Goal: Information Seeking & Learning: Learn about a topic

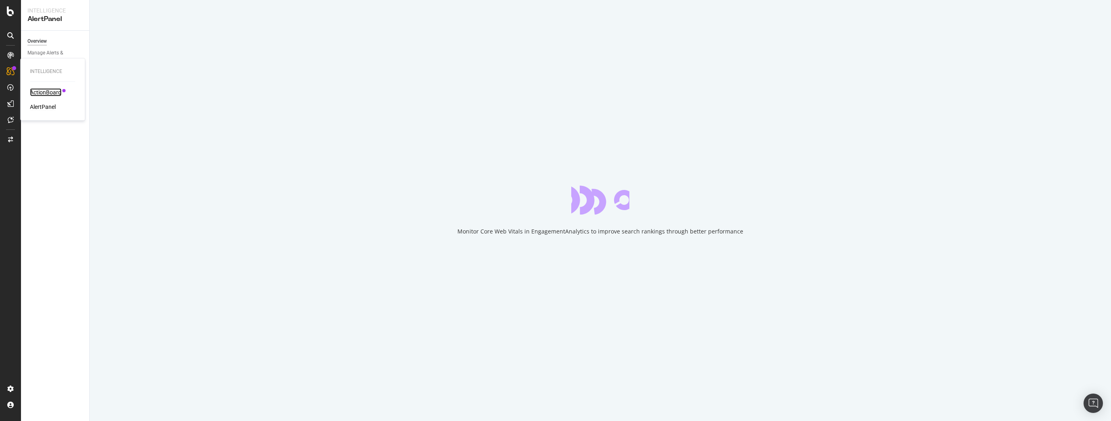
click at [40, 94] on div "ActionBoard" at bounding box center [45, 92] width 31 height 8
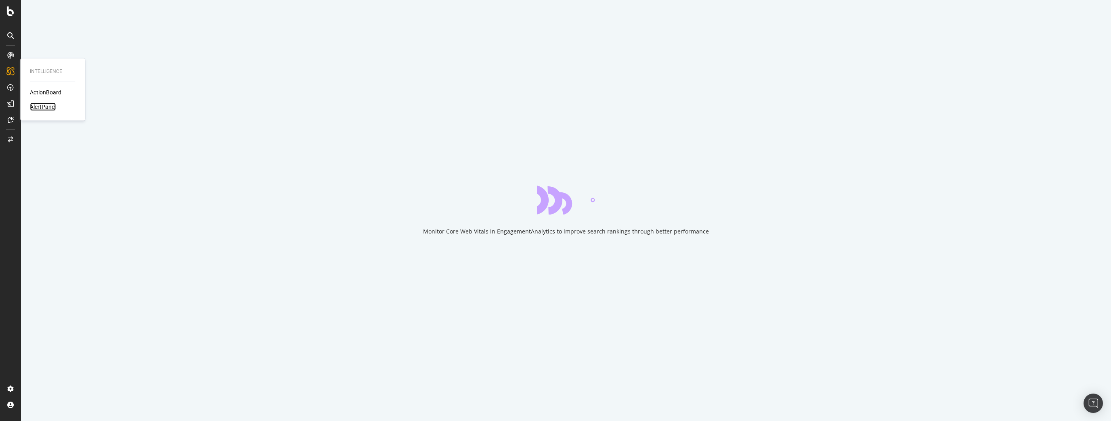
click at [53, 110] on div "AlertPanel" at bounding box center [43, 107] width 26 height 8
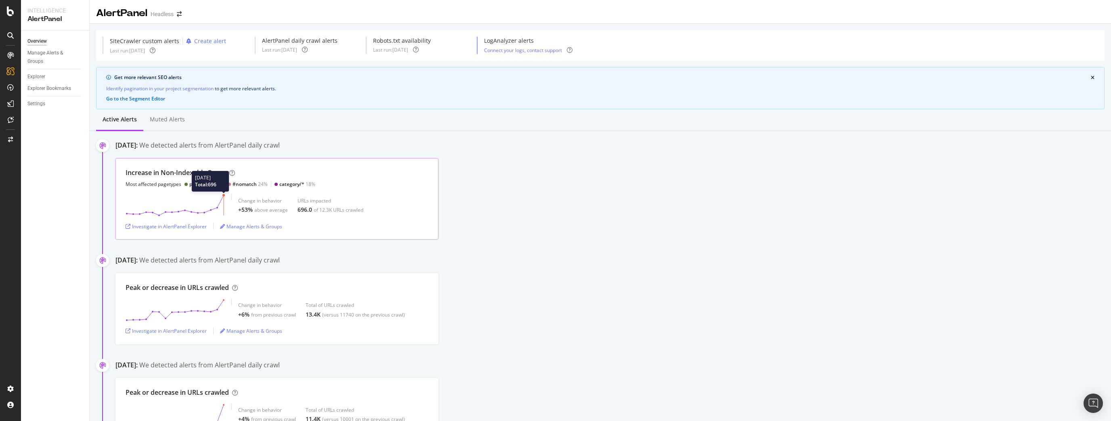
click at [224, 195] on circle at bounding box center [223, 195] width 2 height 2
click at [197, 226] on div "Investigate in AlertPanel Explorer" at bounding box center [166, 226] width 81 height 7
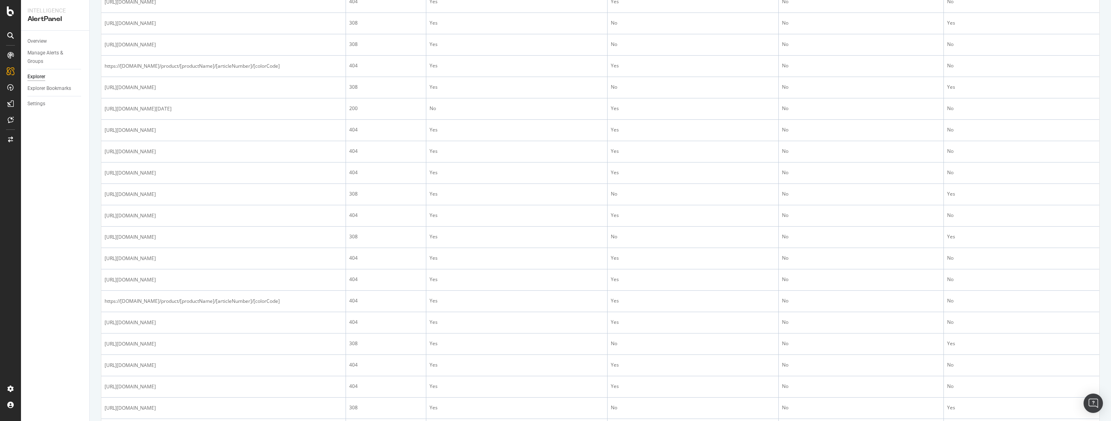
scroll to position [678, 0]
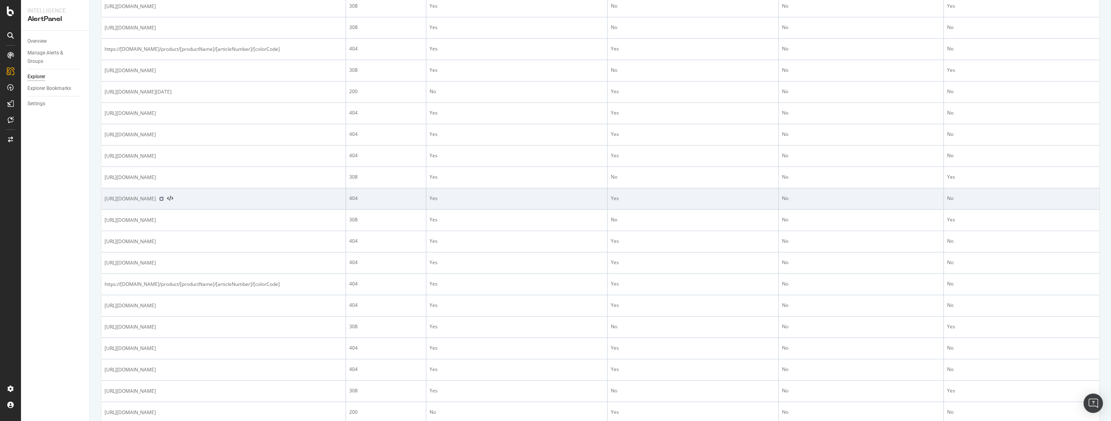
click at [164, 197] on icon at bounding box center [161, 199] width 5 height 5
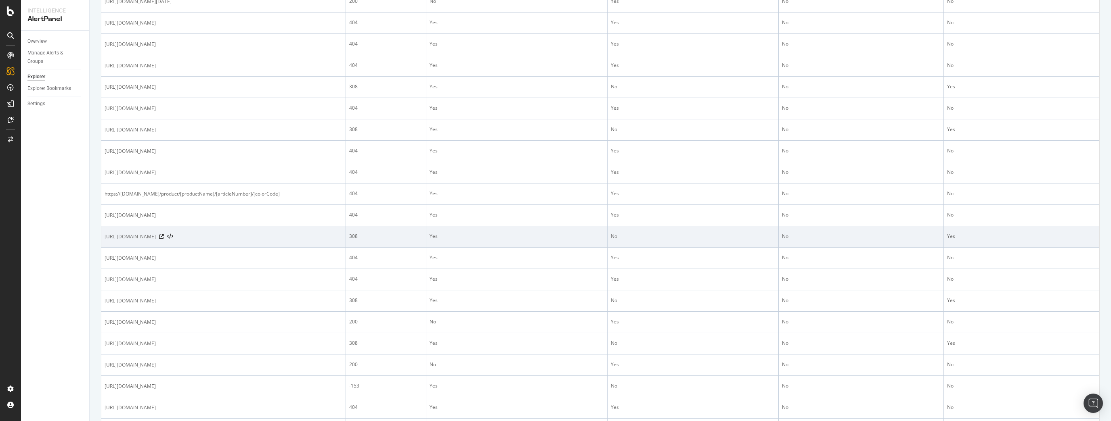
scroll to position [872, 0]
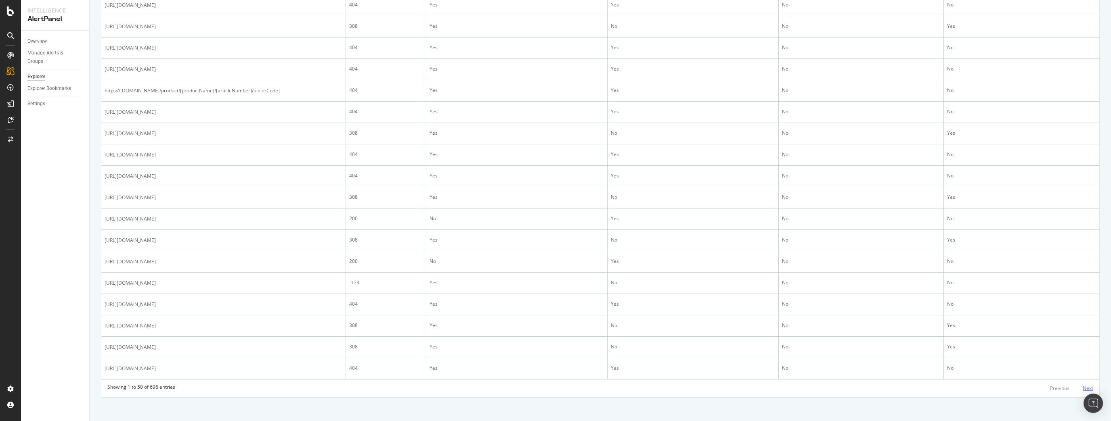
click at [1083, 386] on div "Next" at bounding box center [1088, 388] width 10 height 7
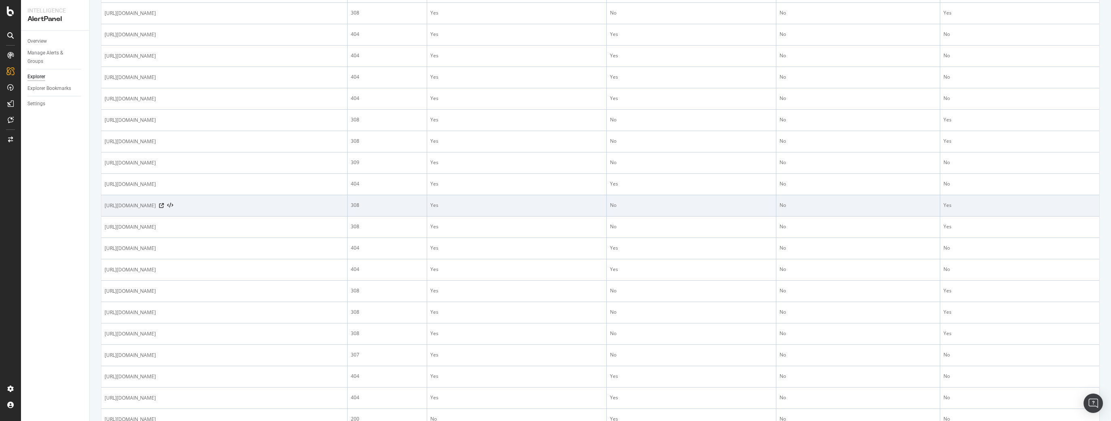
scroll to position [291, 0]
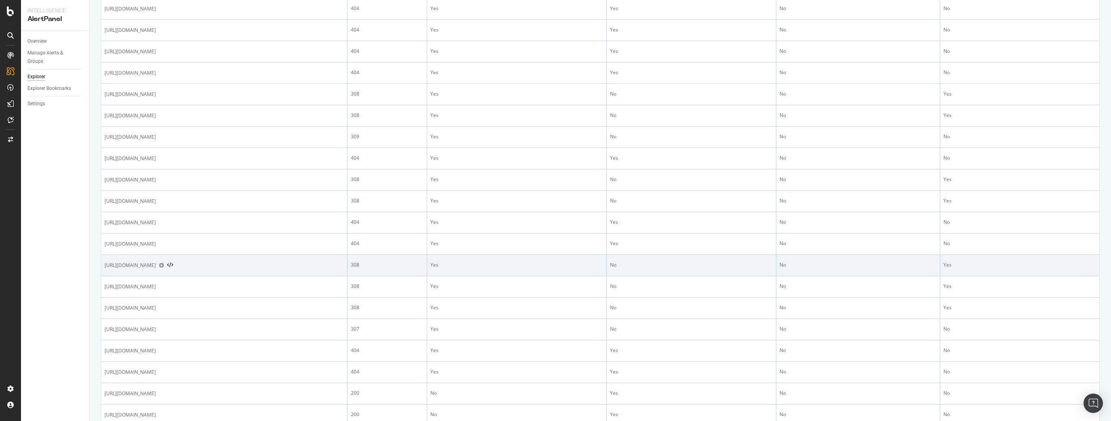
click at [164, 263] on icon at bounding box center [161, 265] width 5 height 5
